Goal: Task Accomplishment & Management: Manage account settings

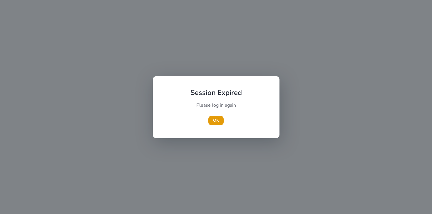
click at [224, 116] on div "OK" at bounding box center [216, 120] width 66 height 9
click at [212, 125] on span "button" at bounding box center [215, 120] width 15 height 14
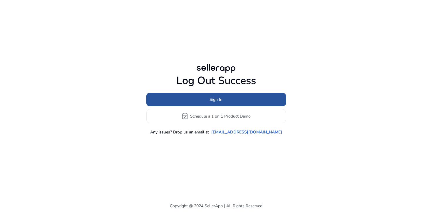
click at [232, 97] on span at bounding box center [216, 100] width 140 height 14
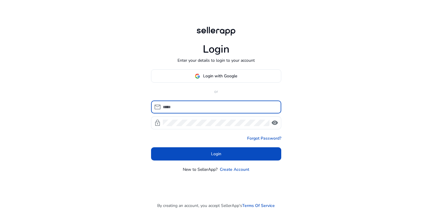
type input "**********"
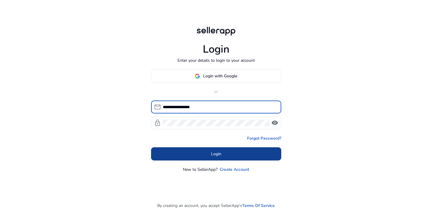
click at [214, 153] on span "Login" at bounding box center [216, 154] width 10 height 6
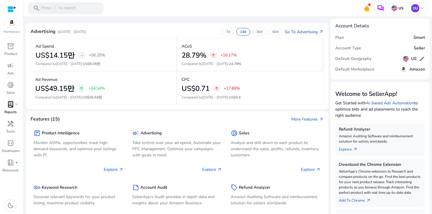
click at [9, 107] on span "lab_profile" at bounding box center [10, 104] width 7 height 7
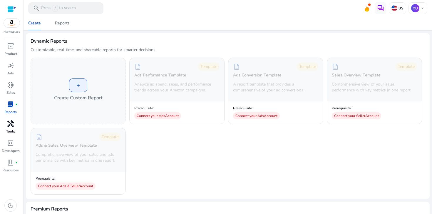
click at [15, 124] on div "handyman" at bounding box center [10, 123] width 16 height 9
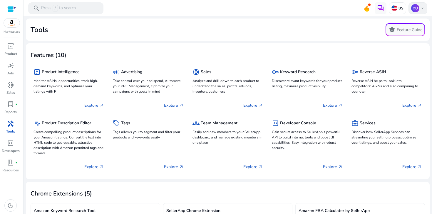
click at [411, 8] on p "OU" at bounding box center [415, 8] width 8 height 8
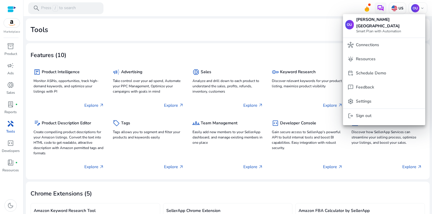
click at [301, 18] on div at bounding box center [216, 107] width 432 height 214
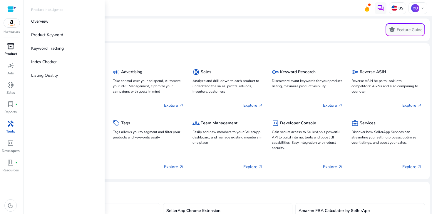
click at [11, 49] on span "inventory_2" at bounding box center [10, 46] width 7 height 7
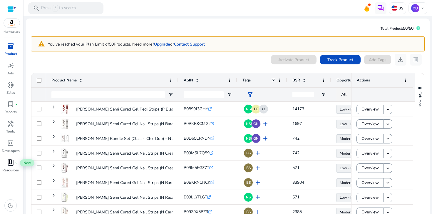
click at [11, 164] on span "book_4" at bounding box center [10, 162] width 7 height 7
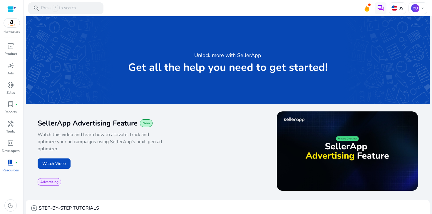
scroll to position [313, 0]
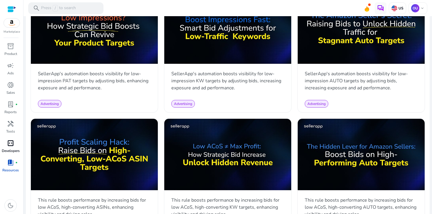
click at [10, 148] on p "Developers" at bounding box center [11, 150] width 18 height 5
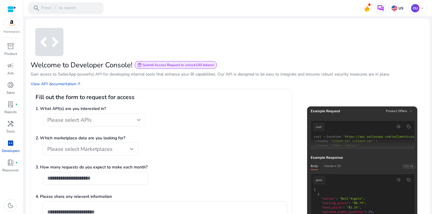
scroll to position [47, 0]
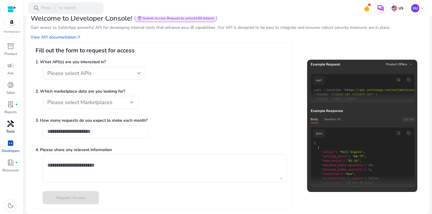
click at [9, 127] on span "handyman" at bounding box center [10, 123] width 7 height 7
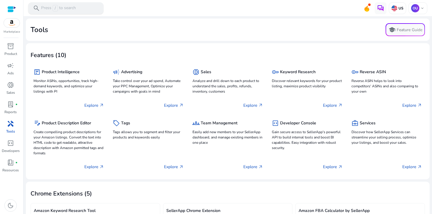
click at [91, 9] on div "search Press / to search" at bounding box center [65, 8] width 75 height 12
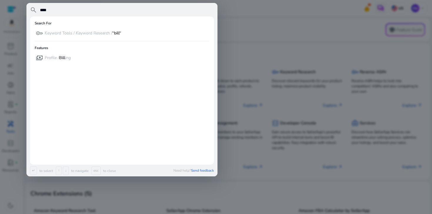
type input "****"
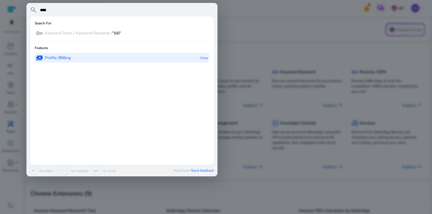
click at [75, 58] on div "payments Profile / Bill ing View" at bounding box center [122, 58] width 175 height 10
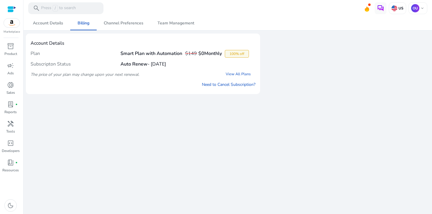
click at [59, 50] on div "Plan Smart Plan with Automation $149 $0 Monthly 100% off" at bounding box center [143, 53] width 225 height 11
click at [184, 52] on h4 "Smart Plan with Automation $149 $0 Monthly" at bounding box center [171, 54] width 101 height 6
click at [180, 61] on div "Subscripton Status Auto Renew - [DATE]" at bounding box center [143, 64] width 225 height 10
click at [185, 142] on div "We are getting things ready for you... Account Details Billing Channel Preferen…" at bounding box center [228, 115] width 404 height 198
click at [48, 45] on h4 "Account Details" at bounding box center [143, 44] width 225 height 6
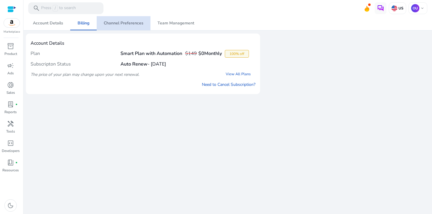
click at [128, 27] on span "Channel Preferences" at bounding box center [124, 23] width 40 height 14
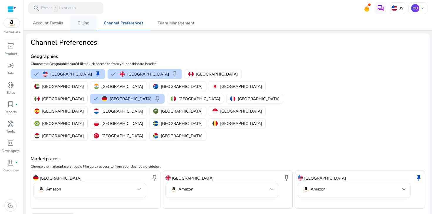
click at [85, 26] on span "Billing" at bounding box center [84, 23] width 12 height 14
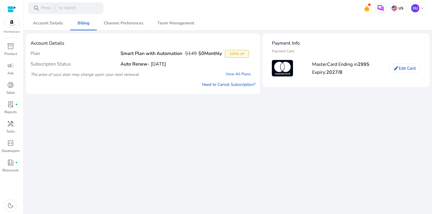
click at [320, 70] on h4 "Expiry: 2027/8" at bounding box center [340, 73] width 57 height 6
click at [127, 59] on div "Subscripton Status Auto Renew - [DATE]" at bounding box center [143, 64] width 225 height 10
drag, startPoint x: 127, startPoint y: 59, endPoint x: 182, endPoint y: 60, distance: 55.0
click at [182, 60] on div "Subscripton Status Auto Renew - [DATE]" at bounding box center [143, 64] width 225 height 10
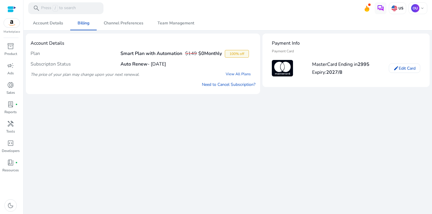
drag, startPoint x: 194, startPoint y: 58, endPoint x: 113, endPoint y: 47, distance: 81.9
click at [113, 47] on mat-card "Account Details Plan Smart Plan with Automation $149 $0 Monthly 100% off Subscr…" at bounding box center [143, 64] width 234 height 61
click at [96, 59] on div "Subscripton Status Auto Renew - [DATE]" at bounding box center [143, 64] width 225 height 10
click at [14, 110] on p "Reports" at bounding box center [10, 111] width 12 height 5
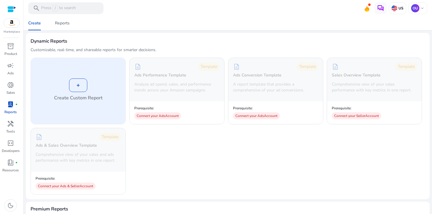
click at [78, 87] on div "+" at bounding box center [78, 85] width 18 height 14
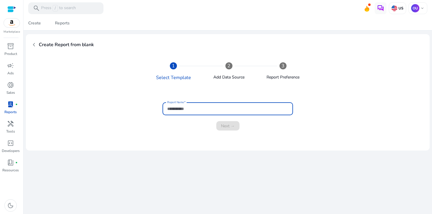
click at [205, 109] on input "Report Name" at bounding box center [227, 109] width 121 height 6
type input "*"
click at [205, 109] on input "*******" at bounding box center [227, 109] width 121 height 6
type input "*******"
click at [230, 126] on span "Next →" at bounding box center [228, 126] width 14 height 6
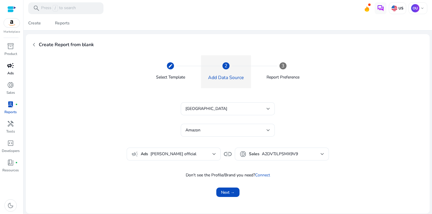
click at [17, 71] on link "campaign Ads" at bounding box center [10, 70] width 21 height 19
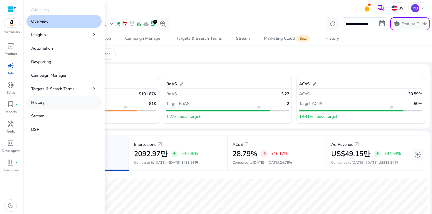
click at [43, 105] on p "History" at bounding box center [38, 102] width 14 height 6
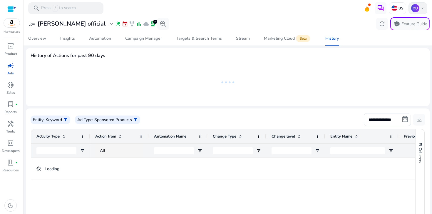
click at [420, 11] on div "OU keyboard_arrow_down" at bounding box center [418, 8] width 19 height 12
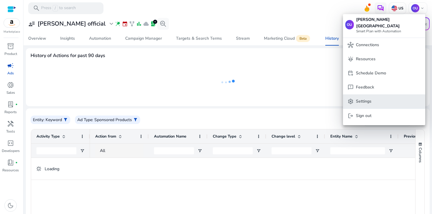
click at [388, 98] on button "settings Settings" at bounding box center [384, 101] width 82 height 14
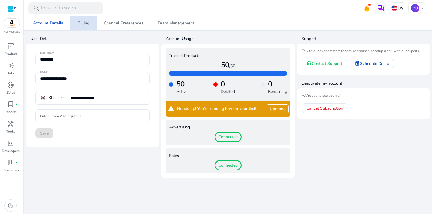
click at [83, 25] on span "Billing" at bounding box center [84, 23] width 12 height 4
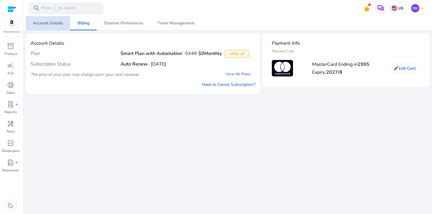
click at [55, 23] on span "Account Details" at bounding box center [48, 23] width 30 height 4
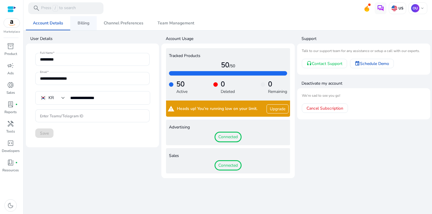
click at [89, 27] on link "Billing" at bounding box center [83, 23] width 26 height 14
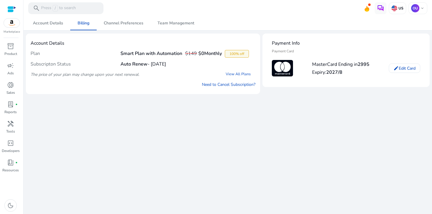
drag, startPoint x: 357, startPoint y: 75, endPoint x: 314, endPoint y: 67, distance: 43.9
click at [314, 68] on div "MasterCard Ending in 2995 Expiry: 2027/8" at bounding box center [340, 68] width 57 height 18
click at [314, 67] on div "MasterCard Ending in 2995 Expiry: 2027/8" at bounding box center [340, 68] width 57 height 18
drag, startPoint x: 310, startPoint y: 66, endPoint x: 337, endPoint y: 78, distance: 28.6
click at [337, 78] on mat-card-content "MasterCard Ending in 2995 Expiry: 2027/8 edit Edit Card" at bounding box center [346, 71] width 158 height 24
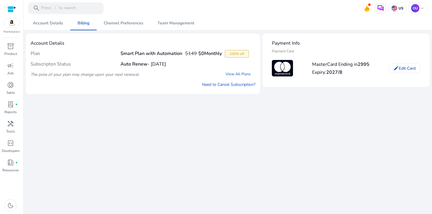
click at [337, 78] on mat-card-content "MasterCard Ending in 2995 Expiry: 2027/8 edit Edit Card" at bounding box center [346, 71] width 158 height 24
click at [239, 74] on link "View All Plans" at bounding box center [238, 74] width 34 height 11
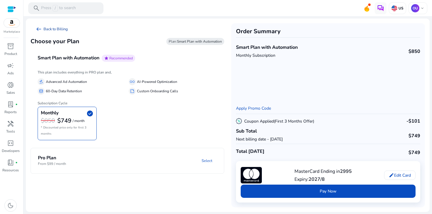
click at [44, 28] on link "arrow_left_alt Back to Billing" at bounding box center [52, 29] width 42 height 12
